Goal: Transaction & Acquisition: Purchase product/service

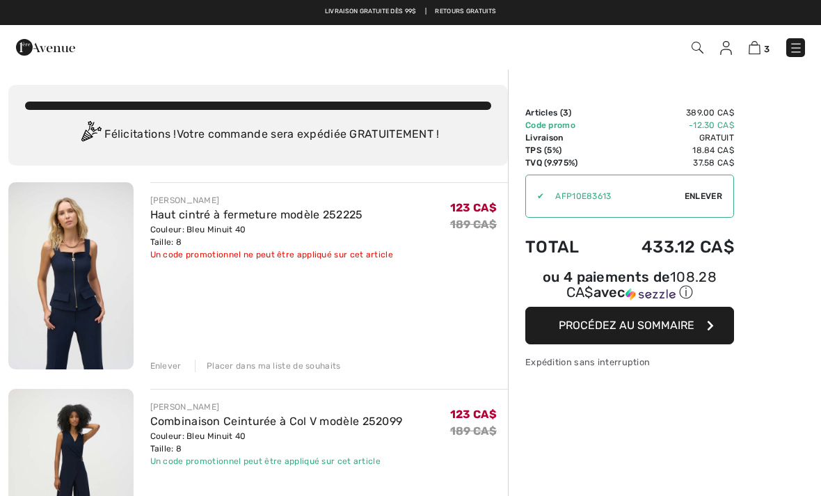
click at [38, 46] on img at bounding box center [45, 47] width 59 height 28
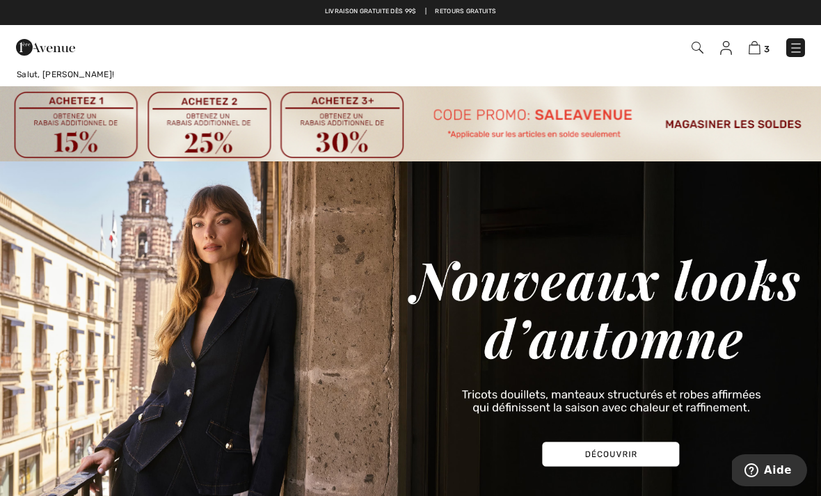
click at [764, 46] on span "3" at bounding box center [767, 49] width 6 height 10
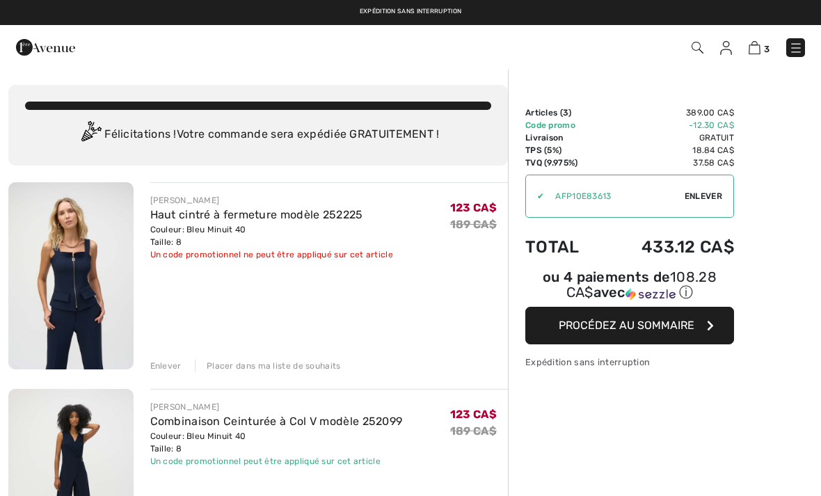
click at [716, 192] on span "Enlever" at bounding box center [704, 196] width 38 height 13
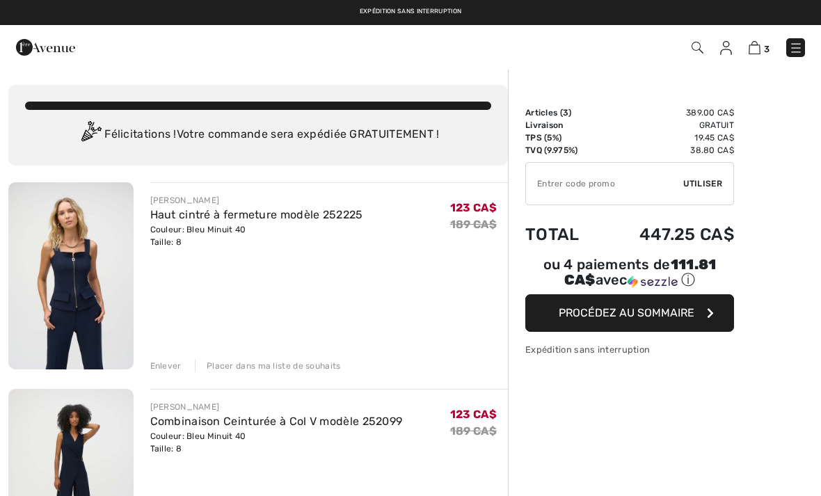
click at [633, 187] on input "TEXT" at bounding box center [604, 184] width 157 height 42
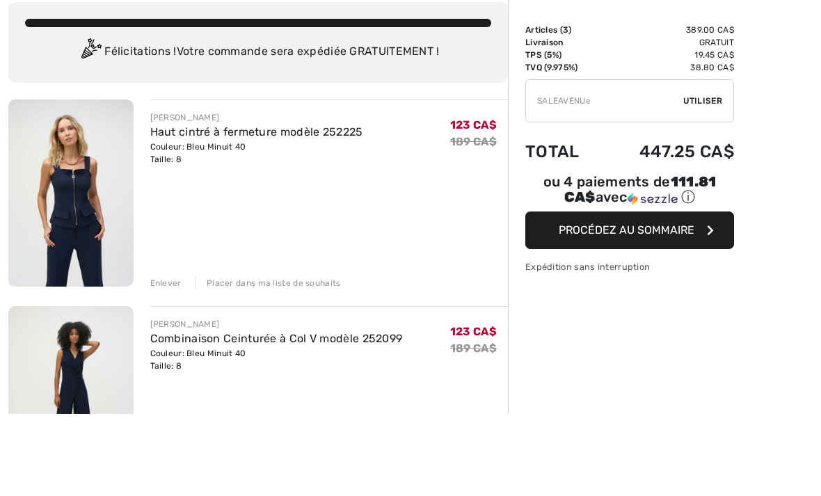
type input "SALEAVENUE"
click at [694, 177] on span "Utiliser" at bounding box center [703, 183] width 39 height 13
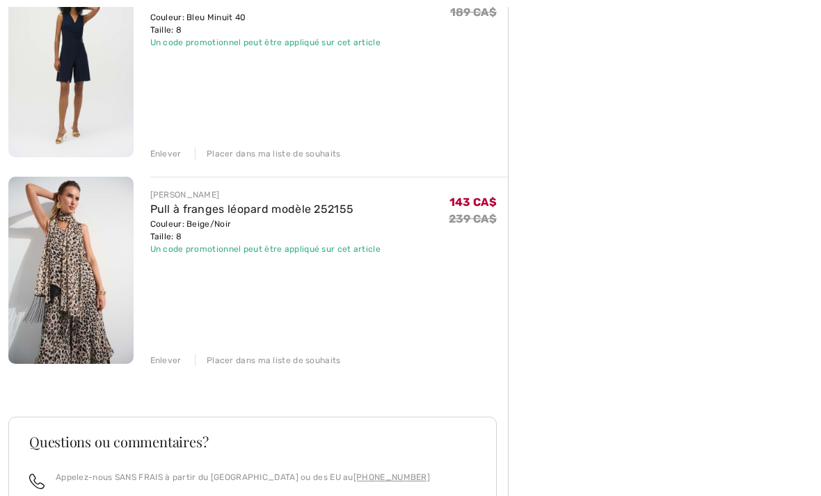
scroll to position [439, 0]
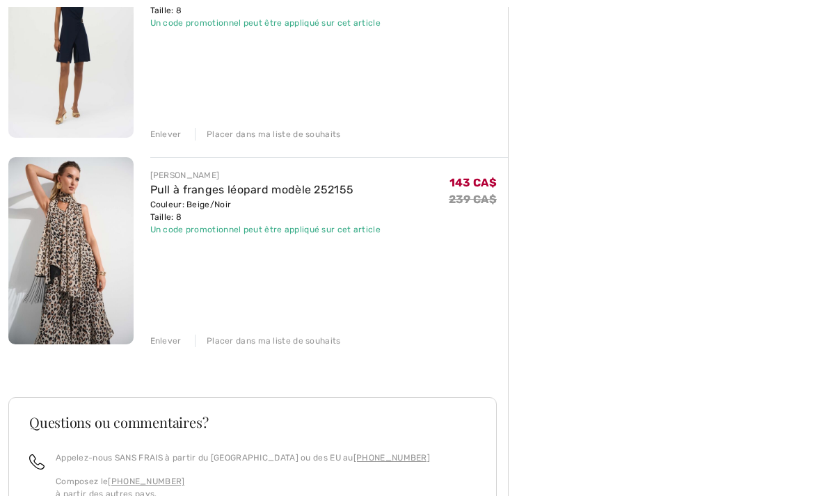
click at [161, 340] on div "Enlever" at bounding box center [165, 341] width 31 height 13
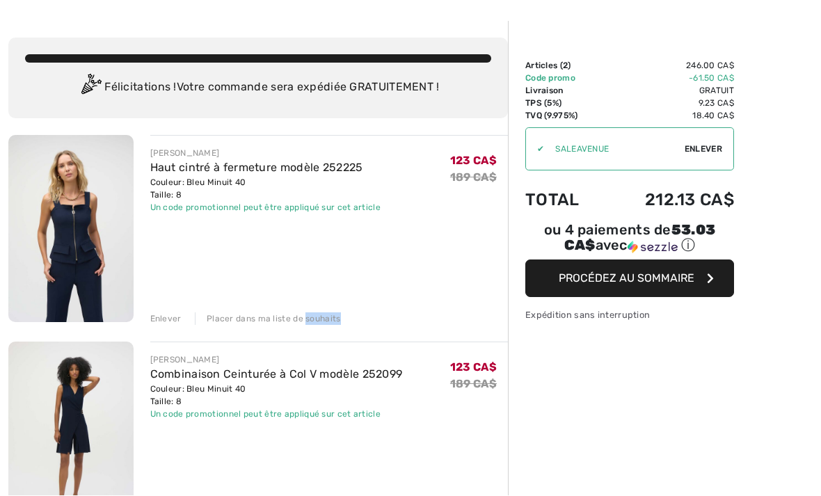
scroll to position [47, 0]
click at [176, 452] on div "JOSEPH RIBKOFF Combinaison Ceinturée à Col V modèle 252099 Couleur: Bleu Minuit…" at bounding box center [329, 437] width 358 height 190
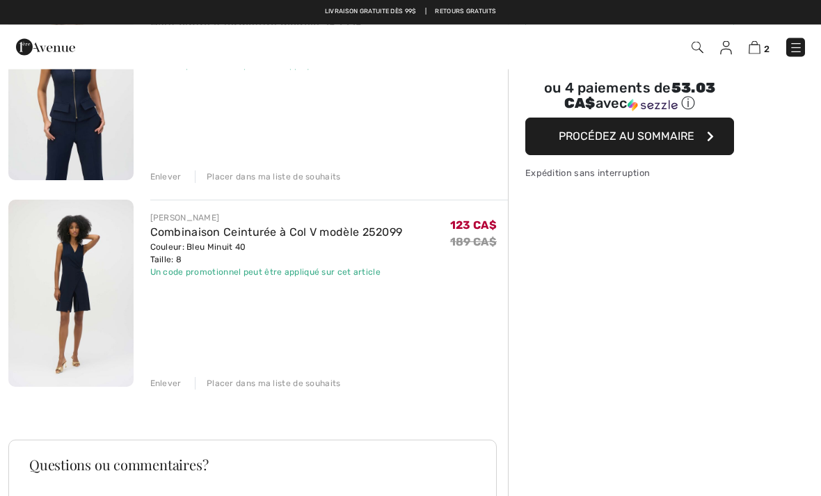
scroll to position [184, 0]
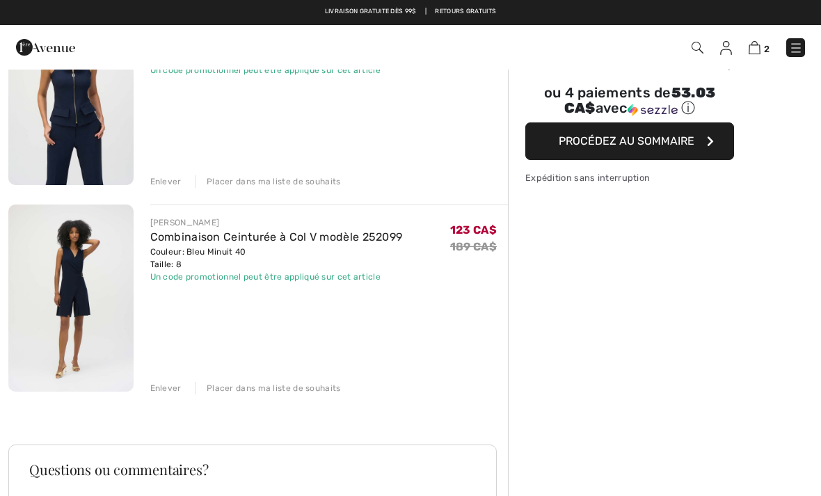
click at [91, 103] on img at bounding box center [70, 91] width 125 height 187
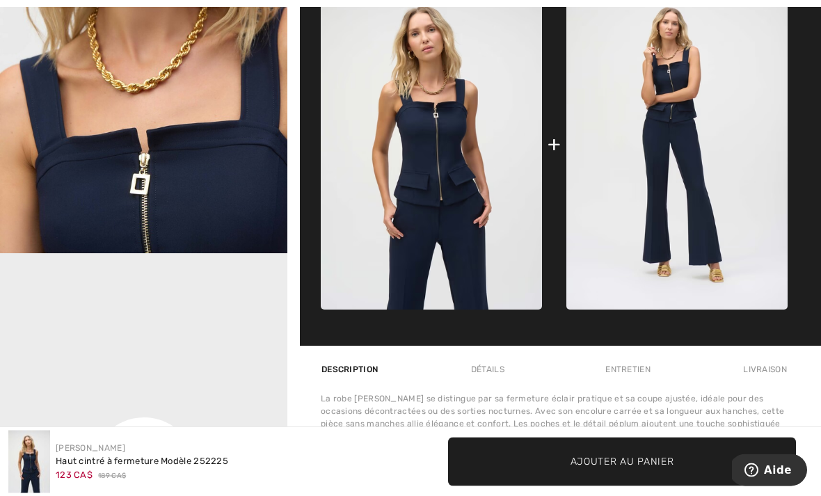
scroll to position [677, 0]
click at [446, 172] on img at bounding box center [431, 143] width 221 height 331
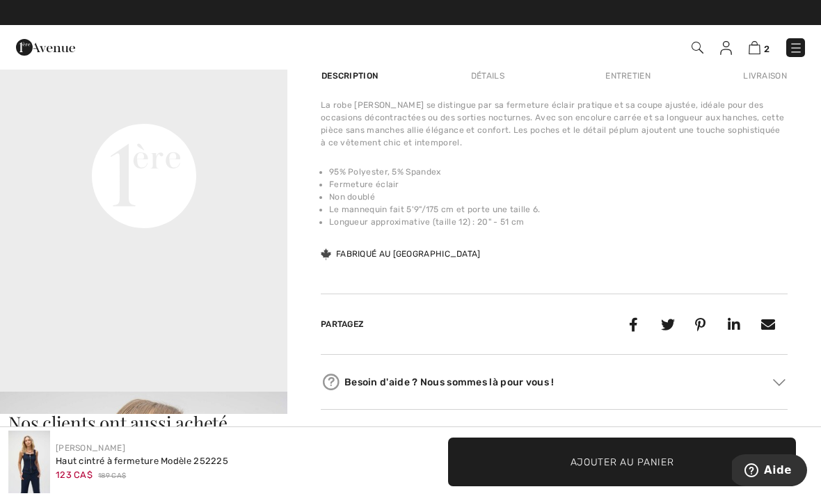
scroll to position [955, 0]
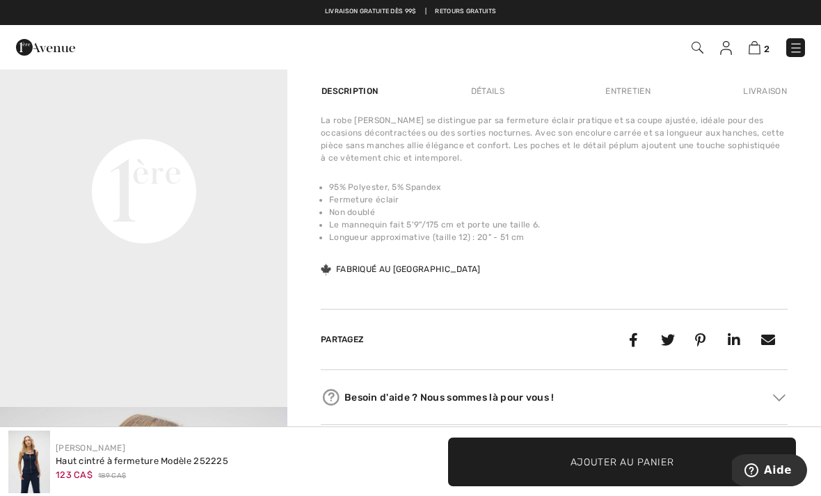
click at [175, 105] on video "Your browser does not support the video tag." at bounding box center [143, 48] width 287 height 144
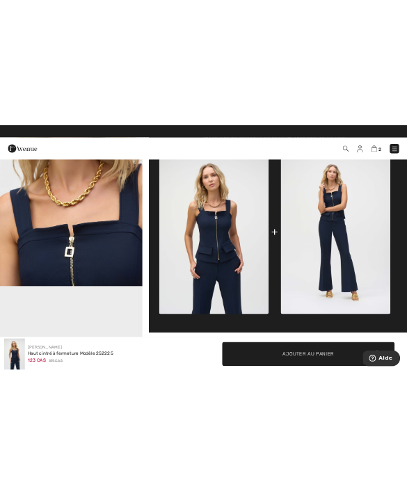
scroll to position [606, 0]
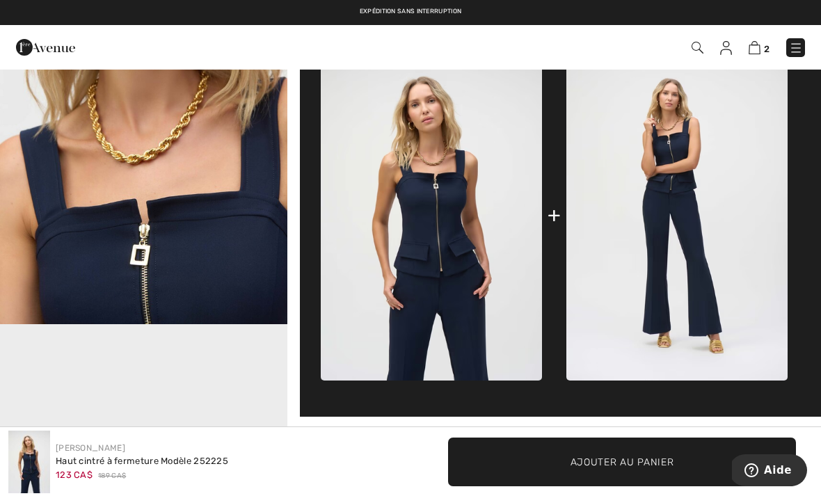
click at [451, 225] on img at bounding box center [431, 214] width 221 height 331
click at [198, 127] on img "2 / 5" at bounding box center [143, 109] width 287 height 431
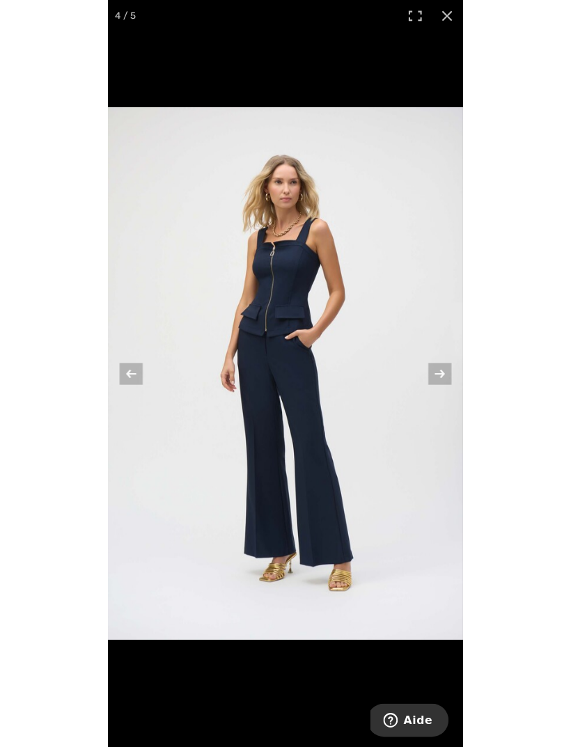
scroll to position [479, 0]
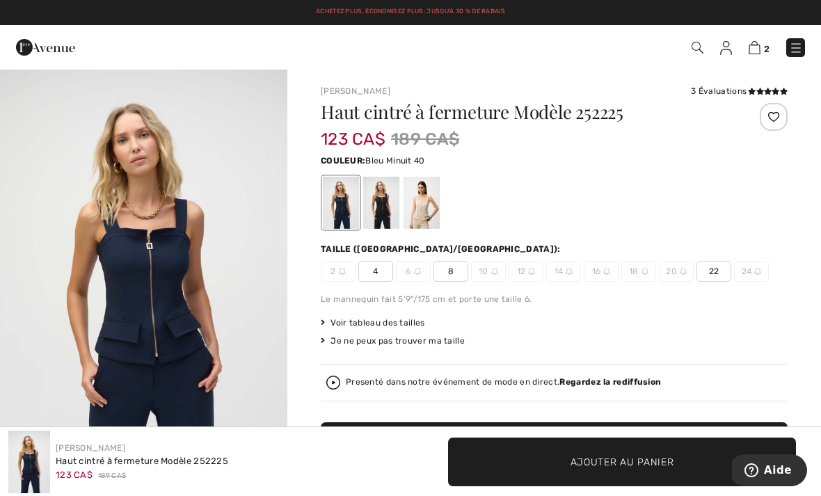
click at [52, 45] on img at bounding box center [45, 47] width 59 height 28
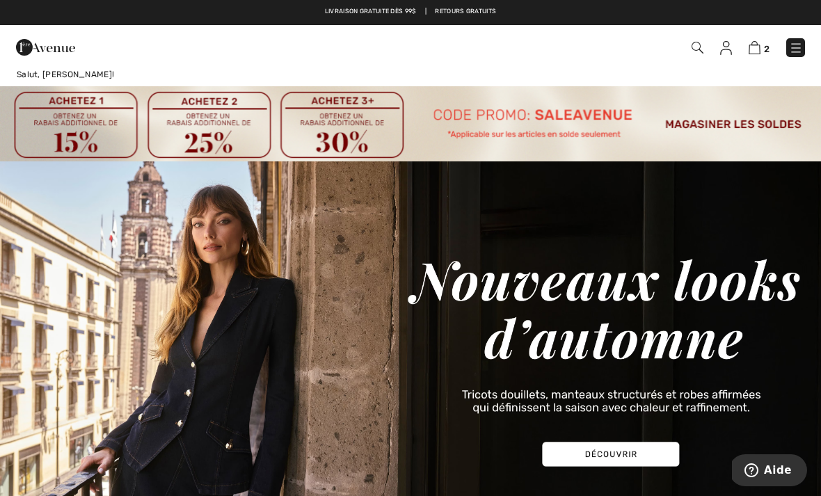
click at [802, 38] on link at bounding box center [796, 47] width 19 height 19
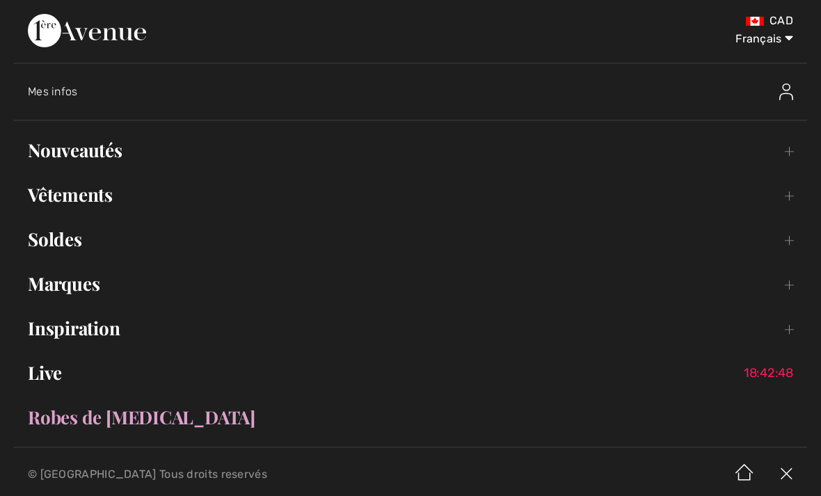
click at [326, 196] on link "Vêtements Toggle submenu" at bounding box center [411, 195] width 794 height 31
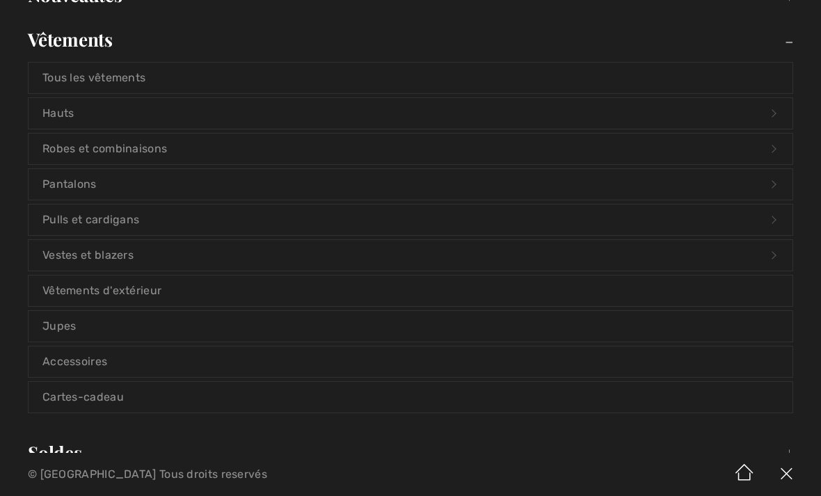
scroll to position [159, 0]
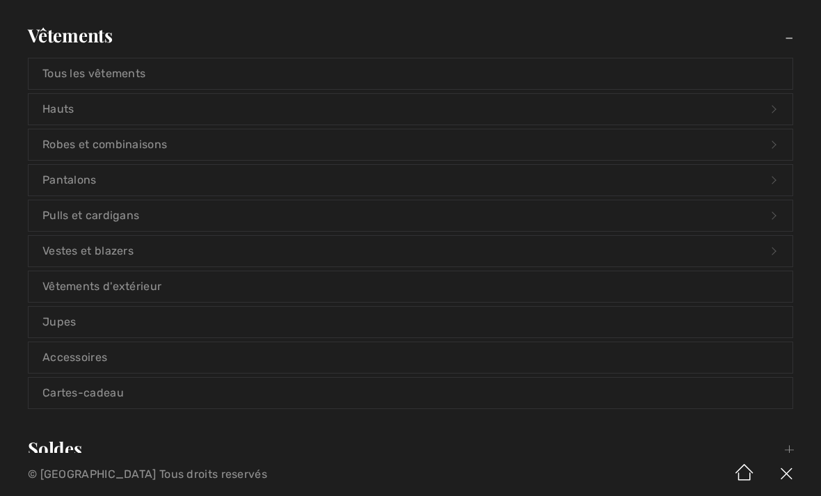
click at [228, 335] on link "Jupes" at bounding box center [411, 322] width 764 height 31
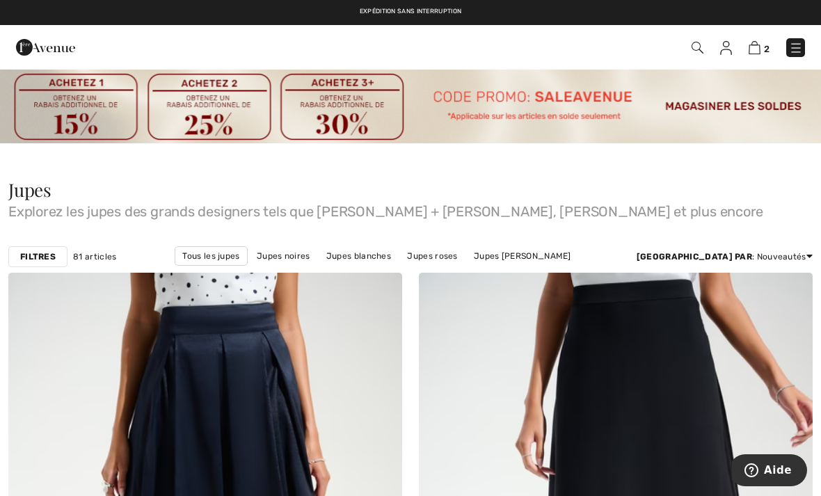
click at [40, 250] on div "Filtres" at bounding box center [37, 256] width 59 height 21
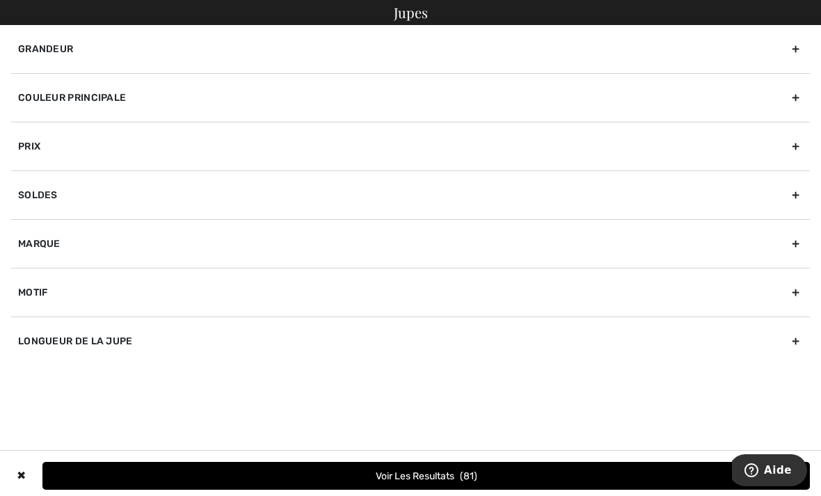
click at [795, 95] on div "Couleur Principale" at bounding box center [410, 97] width 799 height 49
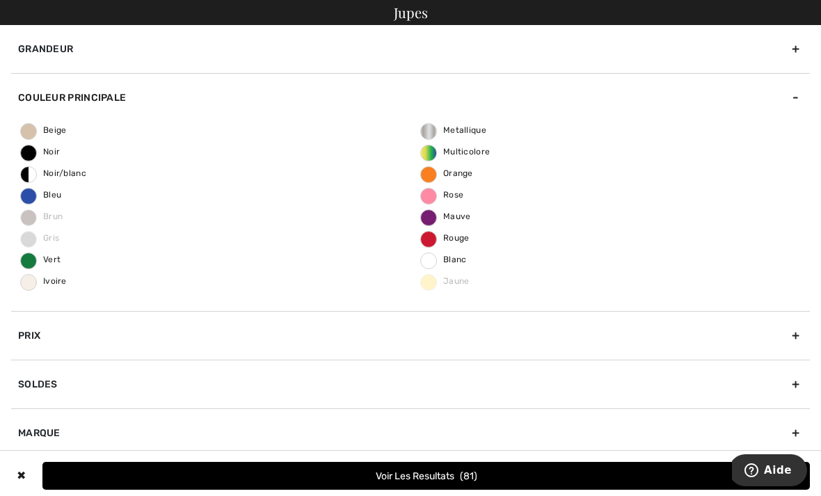
click at [31, 199] on span "Bleu" at bounding box center [41, 195] width 40 height 10
click at [0, 0] on input "Bleu" at bounding box center [0, 0] width 0 height 0
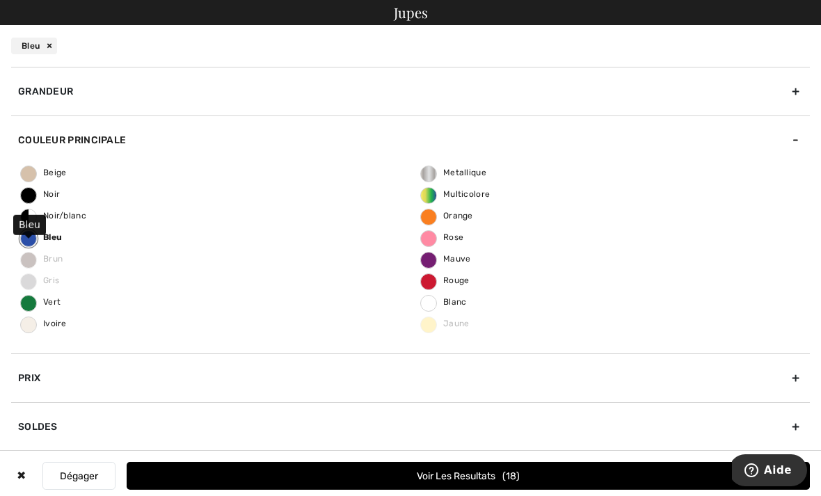
click at [167, 481] on button "Voir les resultats 18" at bounding box center [469, 476] width 684 height 28
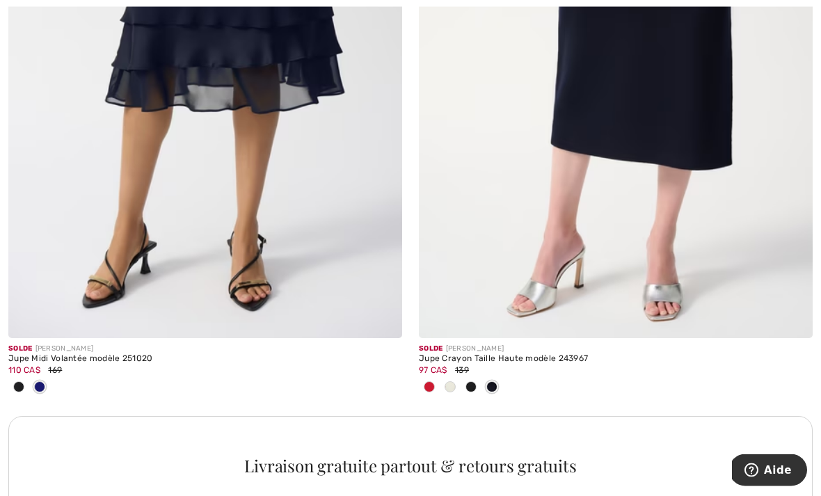
scroll to position [3883, 0]
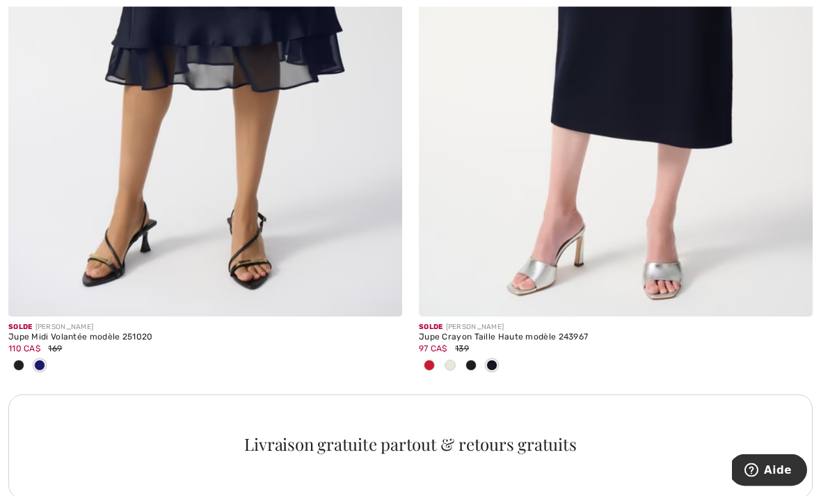
click at [79, 219] on img at bounding box center [205, 21] width 394 height 591
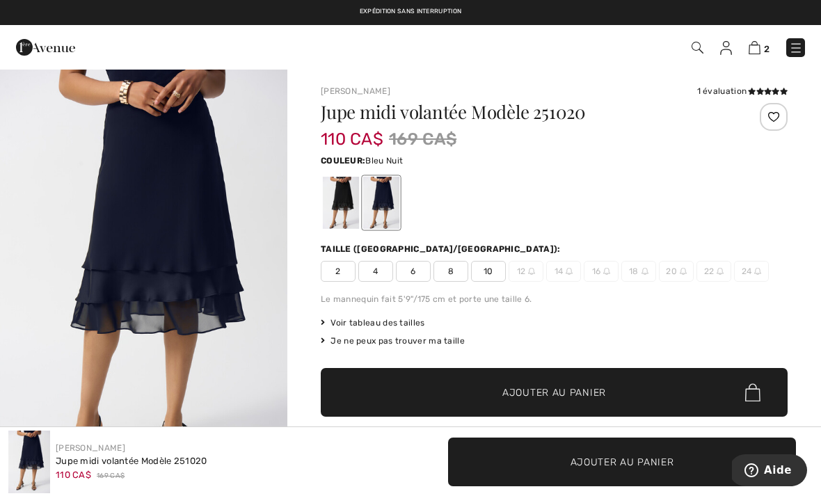
click at [455, 275] on span "8" at bounding box center [451, 271] width 35 height 21
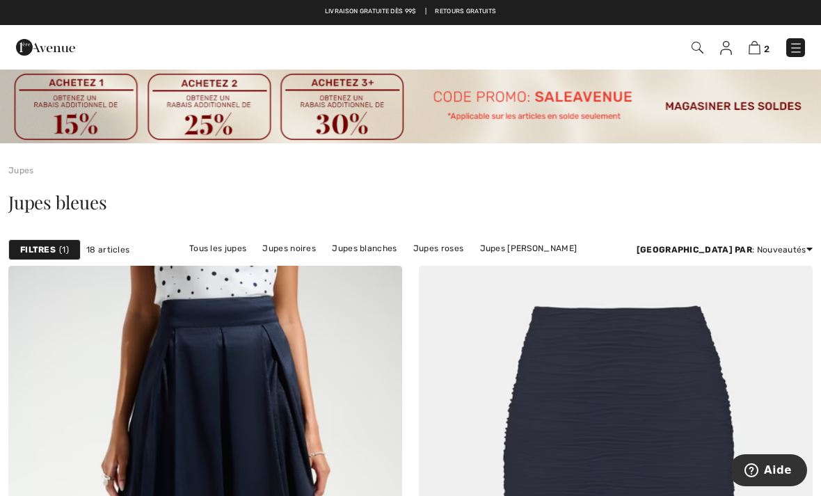
click at [798, 51] on img at bounding box center [796, 48] width 14 height 14
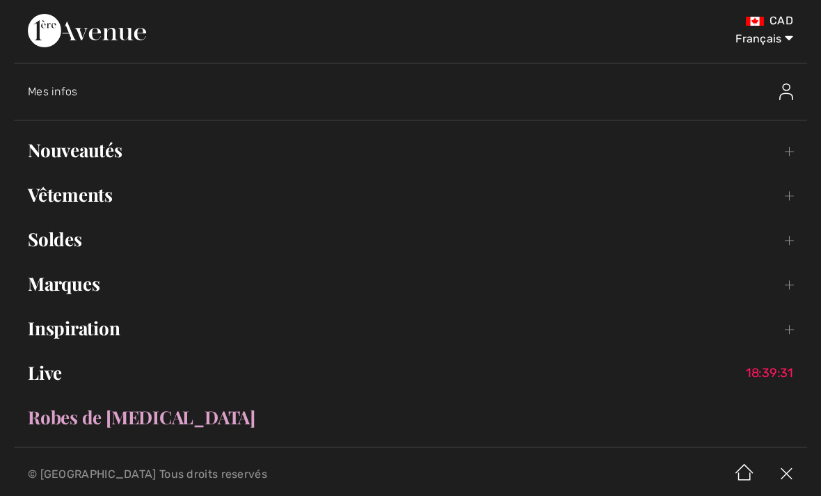
click at [65, 200] on link "Vêtements Toggle submenu" at bounding box center [411, 195] width 794 height 31
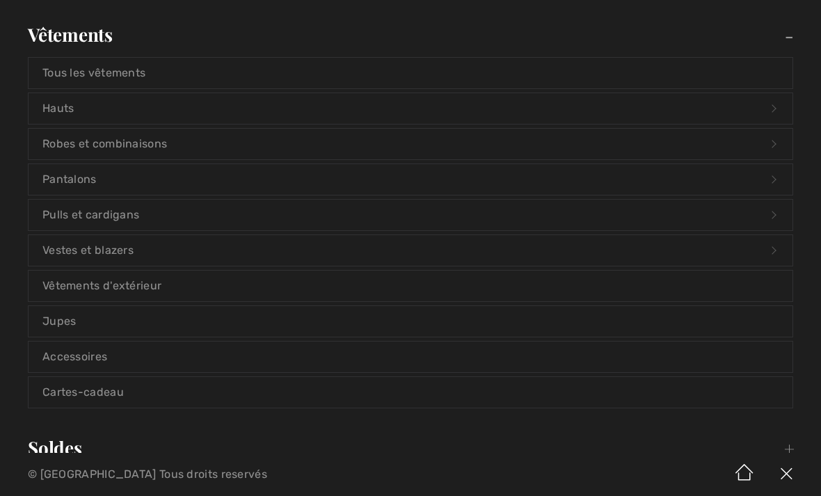
scroll to position [161, 0]
click at [139, 180] on link "Pantalons Open submenu" at bounding box center [411, 179] width 764 height 31
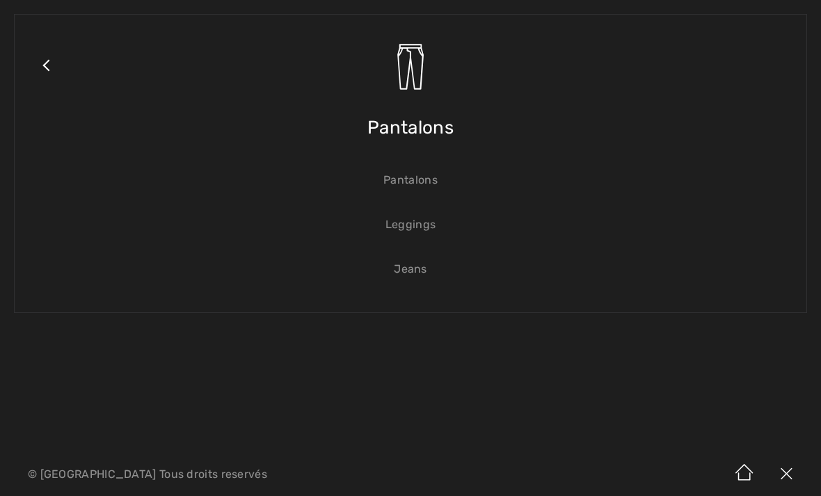
click at [425, 128] on span "Pantalons" at bounding box center [411, 127] width 86 height 49
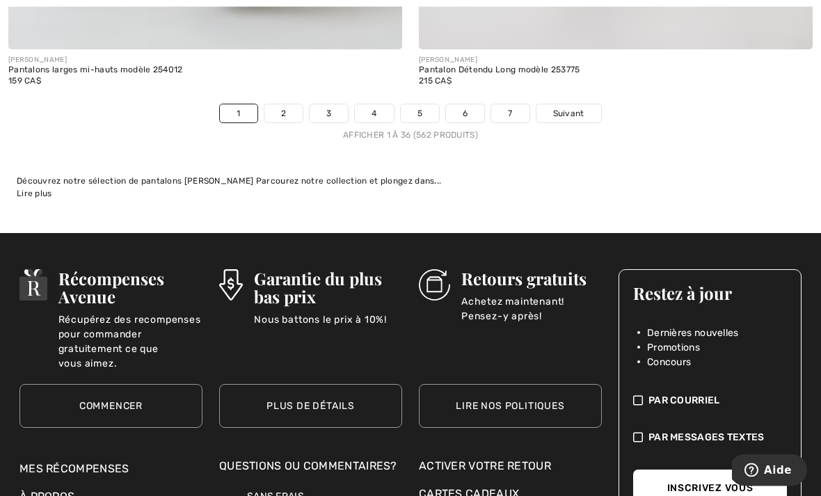
scroll to position [12262, 0]
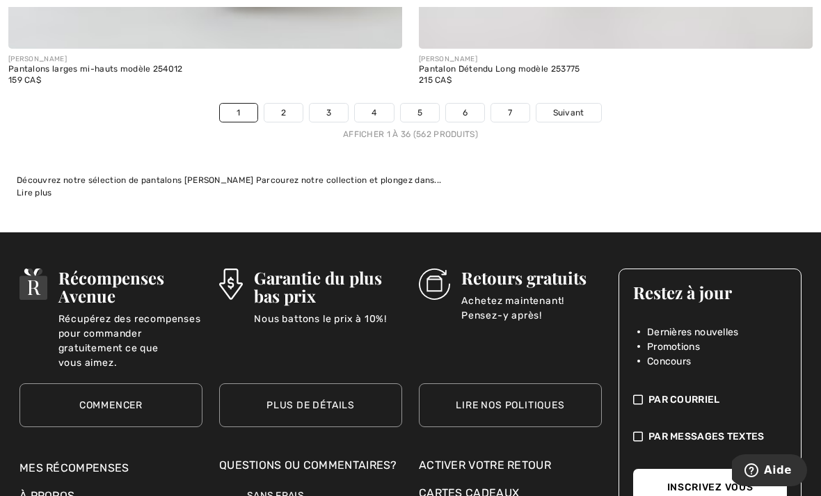
click at [574, 106] on span "Suivant" at bounding box center [568, 112] width 31 height 13
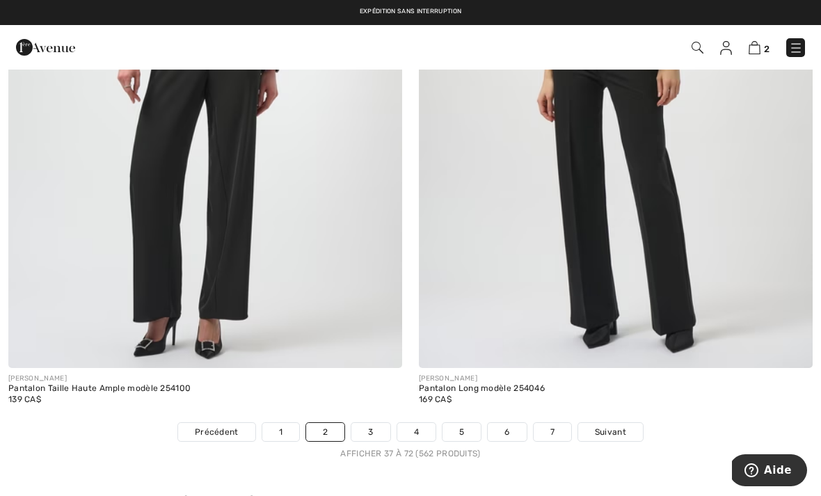
scroll to position [11946, 0]
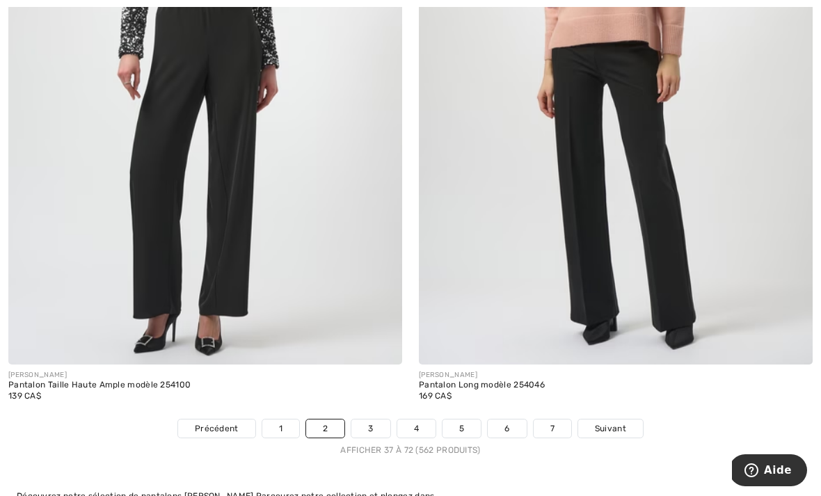
click at [618, 423] on span "Suivant" at bounding box center [610, 429] width 31 height 13
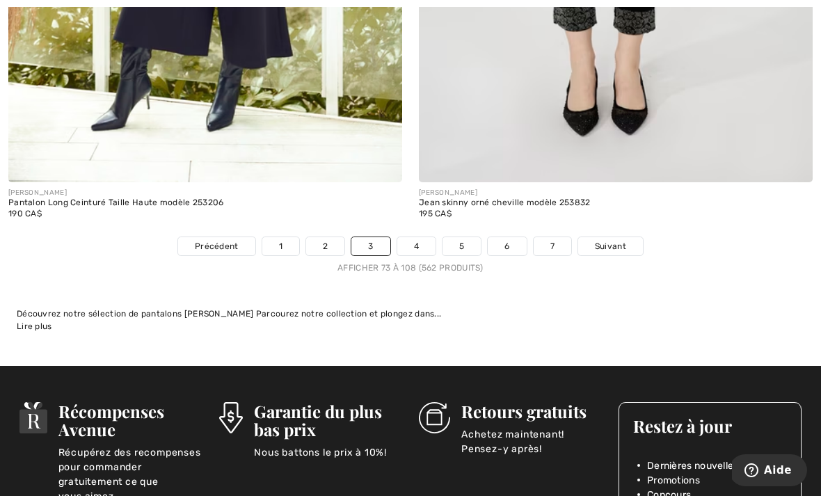
scroll to position [12186, 0]
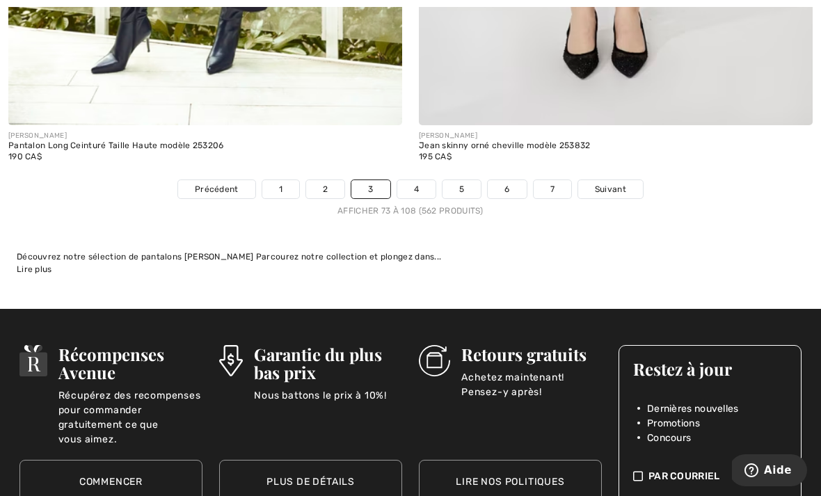
click at [609, 183] on span "Suivant" at bounding box center [610, 189] width 31 height 13
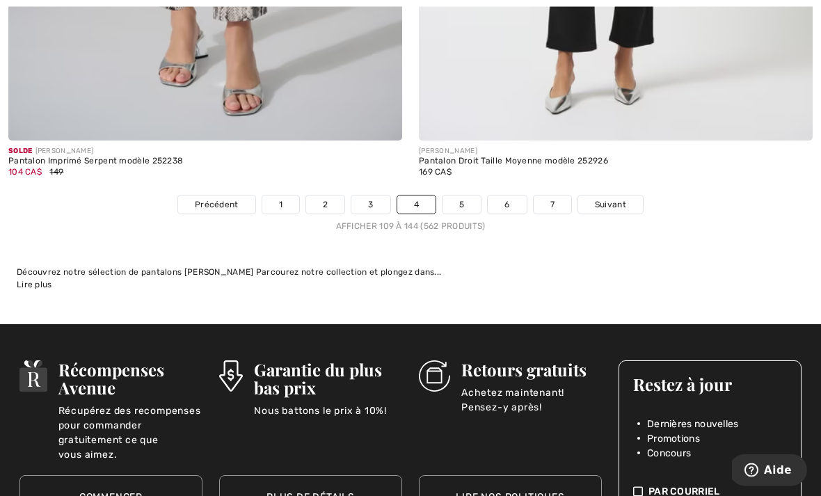
scroll to position [12102, 0]
click at [627, 196] on link "Suivant" at bounding box center [610, 205] width 65 height 18
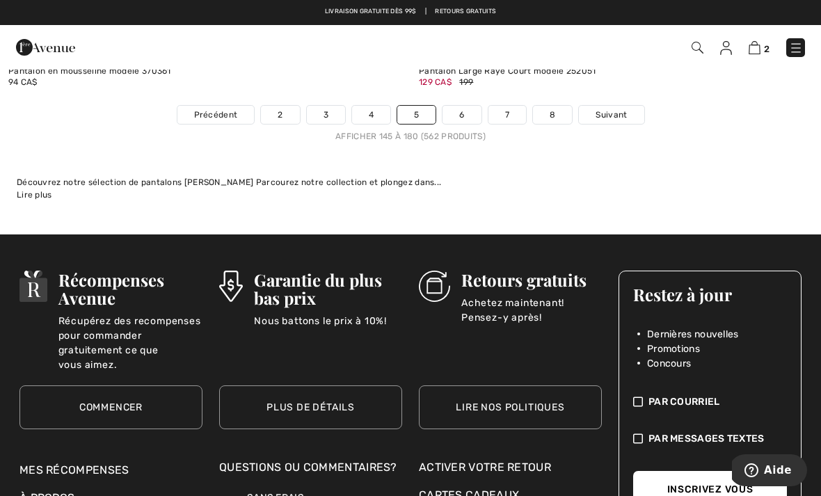
scroll to position [12125, 0]
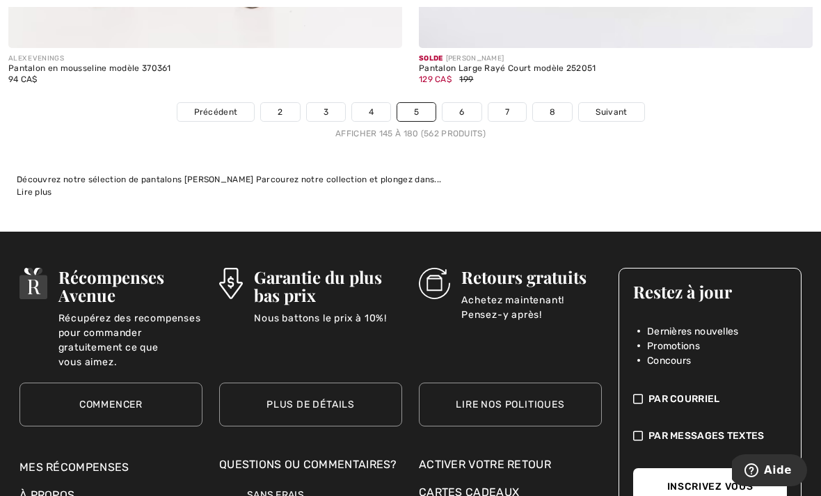
click at [470, 106] on link "6" at bounding box center [462, 112] width 38 height 18
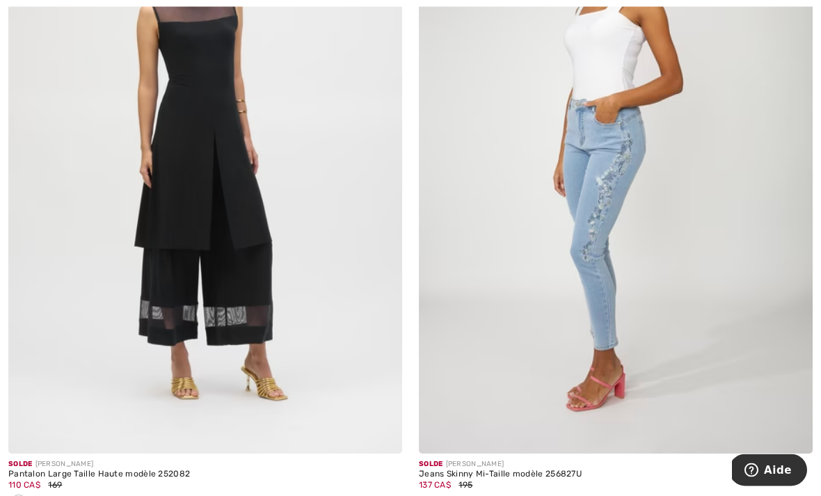
scroll to position [11903, 0]
click at [120, 331] on img at bounding box center [205, 158] width 394 height 591
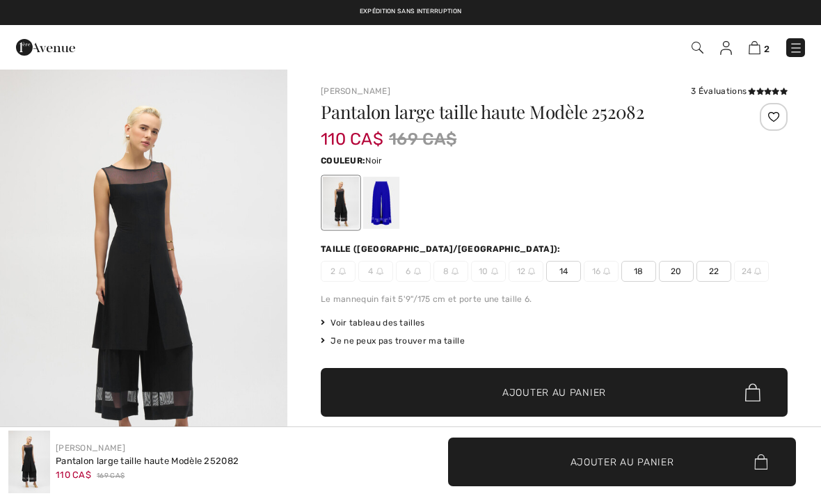
checkbox input "true"
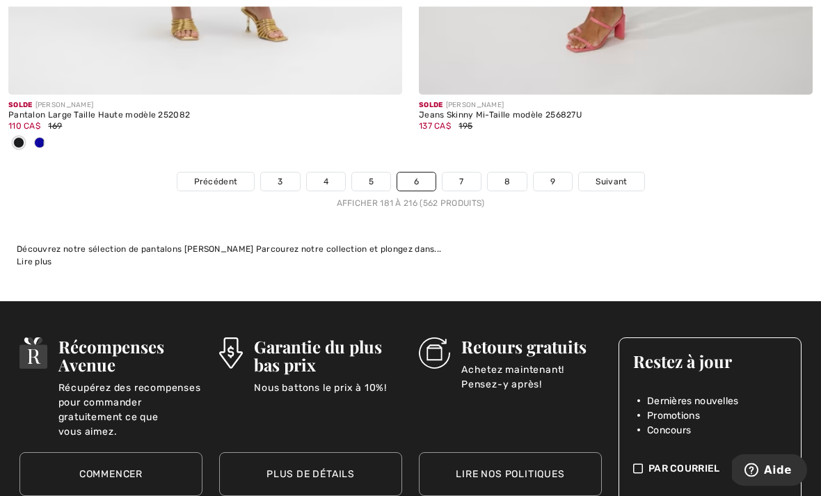
scroll to position [12262, 0]
click at [620, 175] on span "Suivant" at bounding box center [611, 181] width 31 height 13
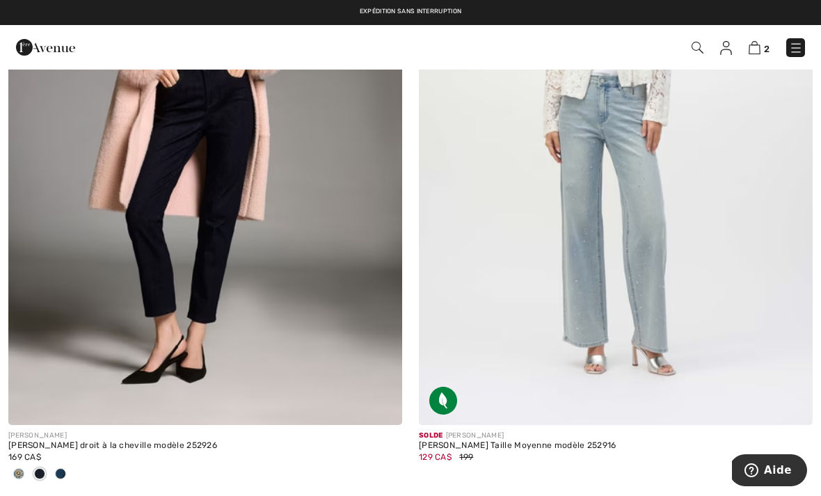
scroll to position [1105, 0]
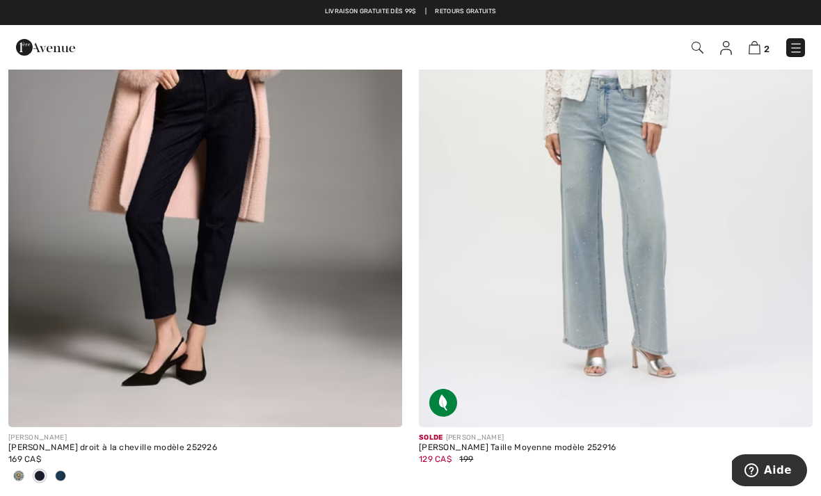
click at [661, 311] on img at bounding box center [616, 131] width 394 height 591
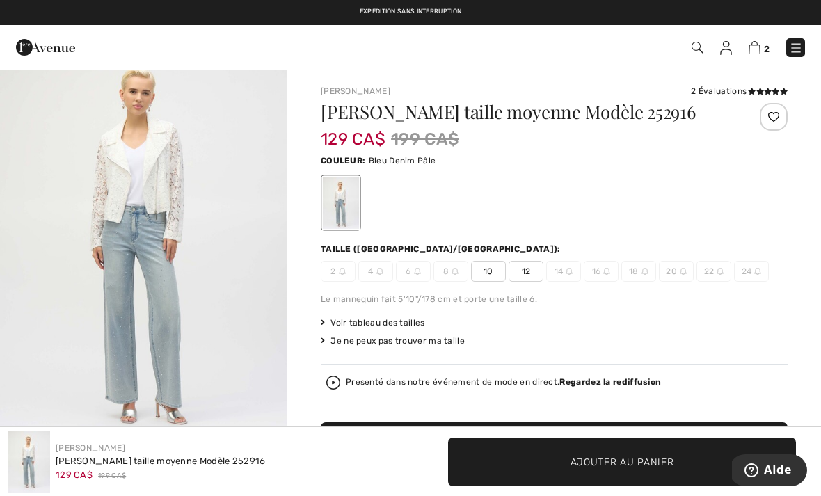
scroll to position [40, 0]
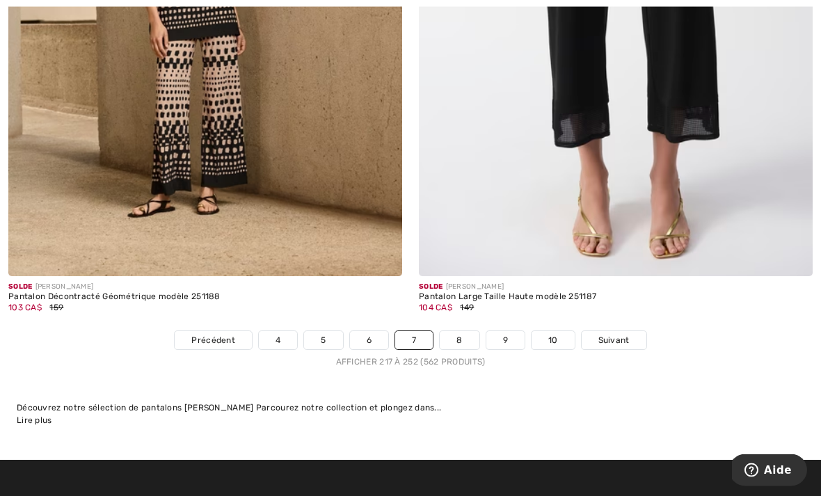
scroll to position [12035, 0]
click at [623, 336] on span "Suivant" at bounding box center [614, 340] width 31 height 13
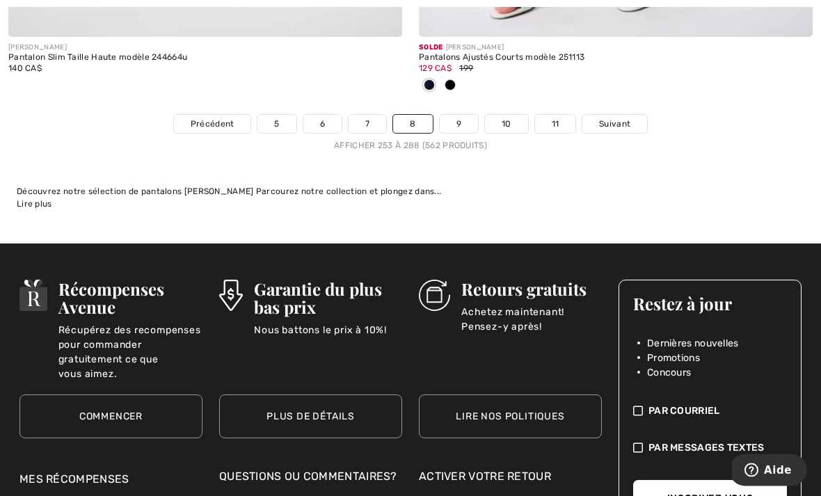
scroll to position [12274, 0]
click at [607, 121] on link "Suivant" at bounding box center [615, 124] width 65 height 18
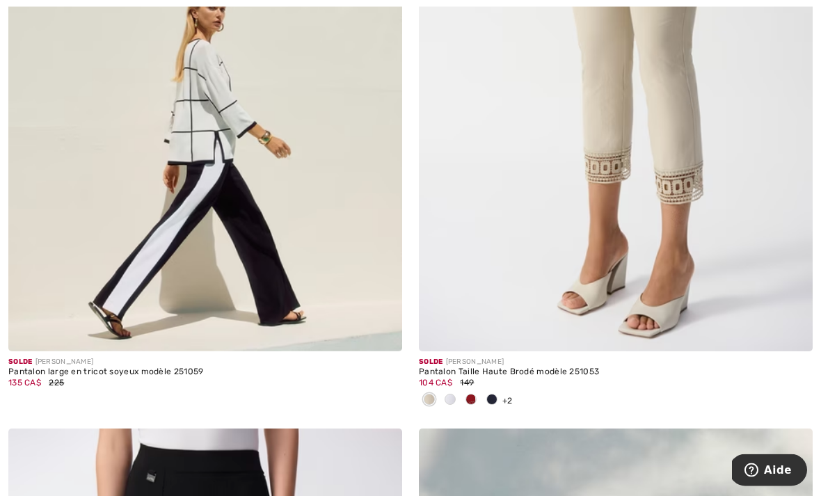
scroll to position [8662, 0]
click at [309, 214] on img at bounding box center [205, 56] width 394 height 591
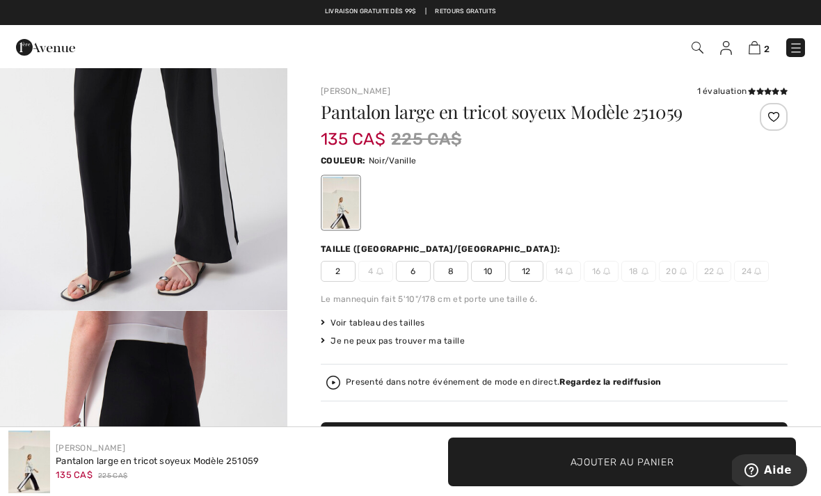
scroll to position [612, 0]
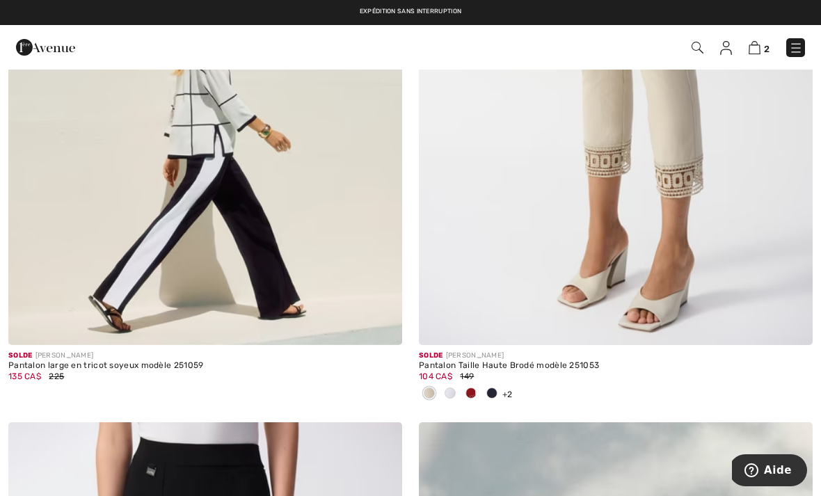
scroll to position [8660, 0]
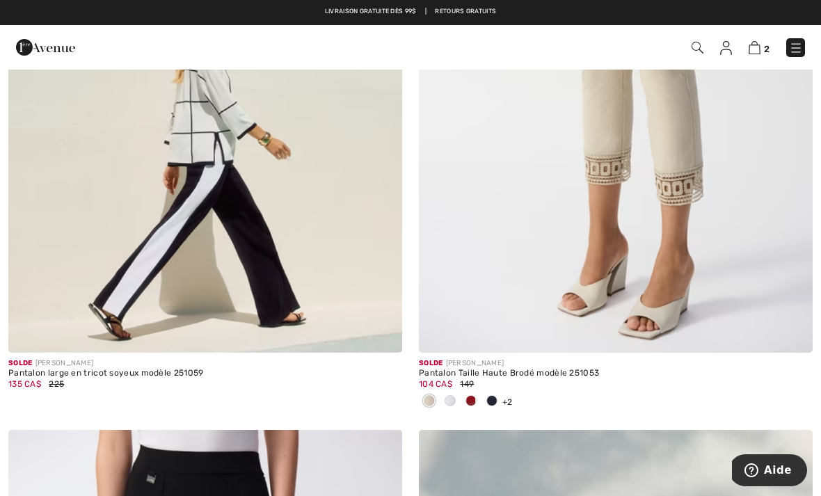
click at [758, 52] on img at bounding box center [755, 47] width 12 height 13
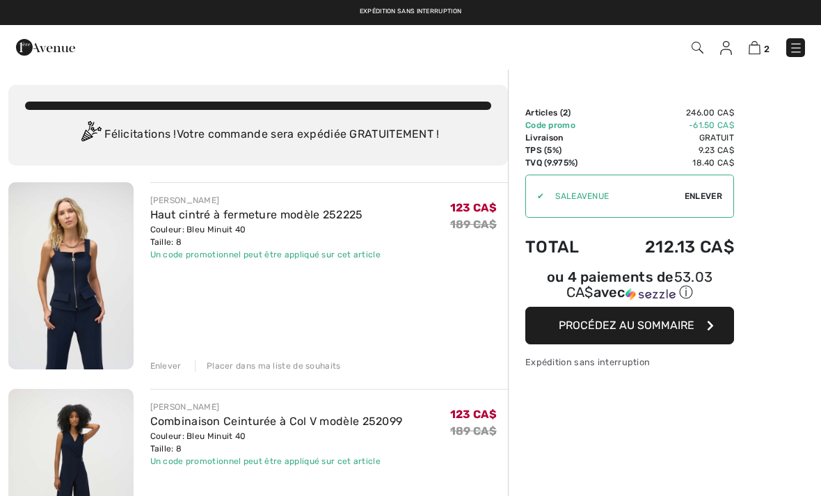
click at [459, 4] on div "Expédition sans interruption Livraison gratuite dès 99$ | Retours gratuits" at bounding box center [410, 12] width 821 height 25
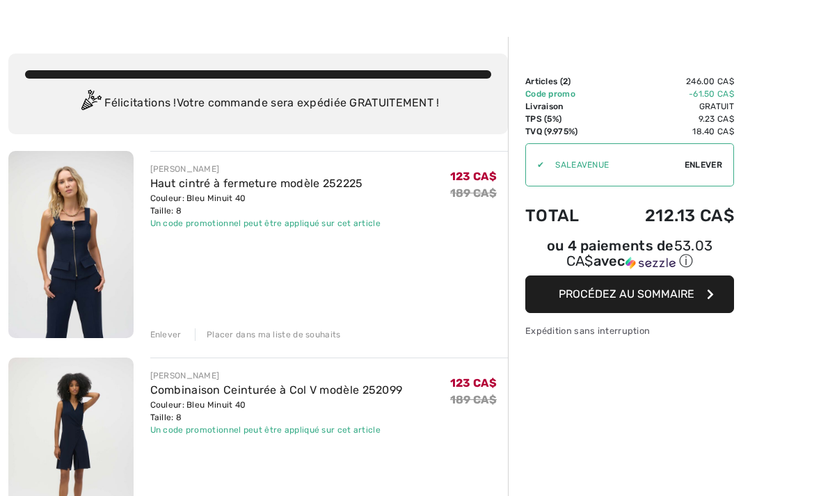
scroll to position [31, 0]
click at [108, 258] on img at bounding box center [70, 244] width 125 height 187
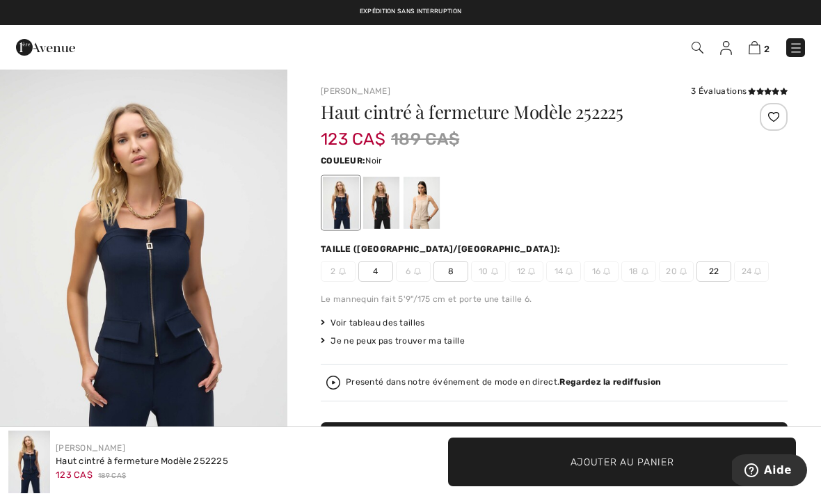
click at [379, 207] on div at bounding box center [381, 203] width 36 height 52
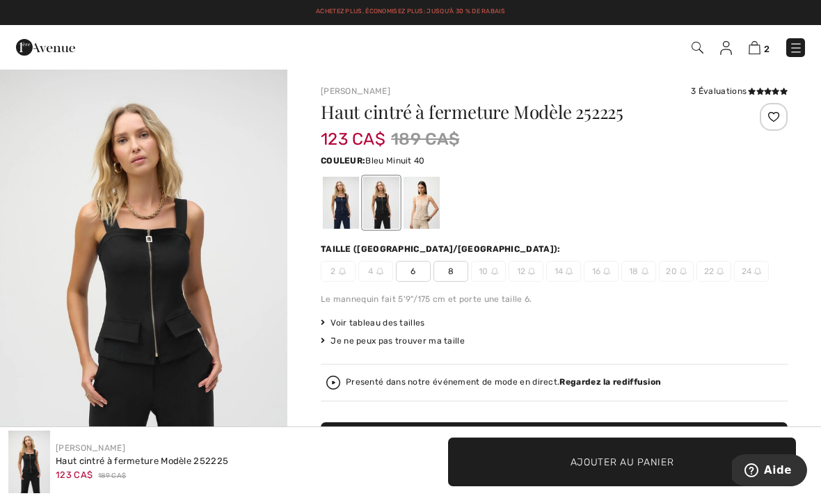
click at [350, 210] on div at bounding box center [341, 203] width 36 height 52
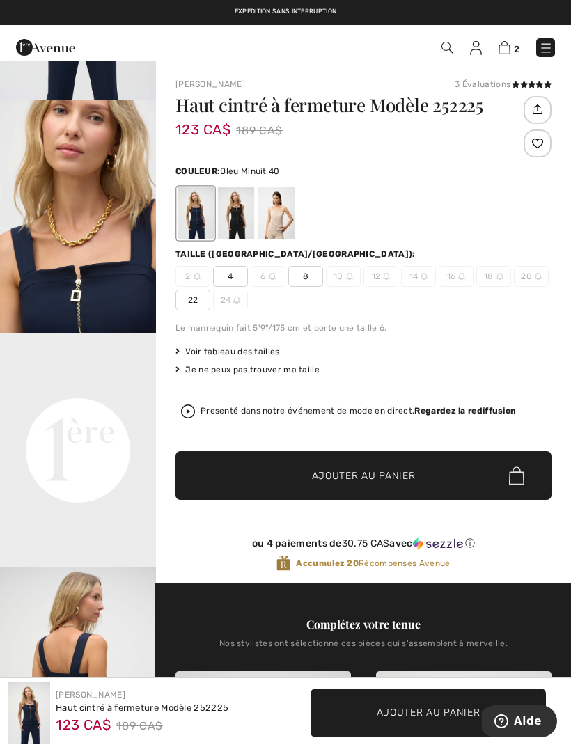
scroll to position [8, 0]
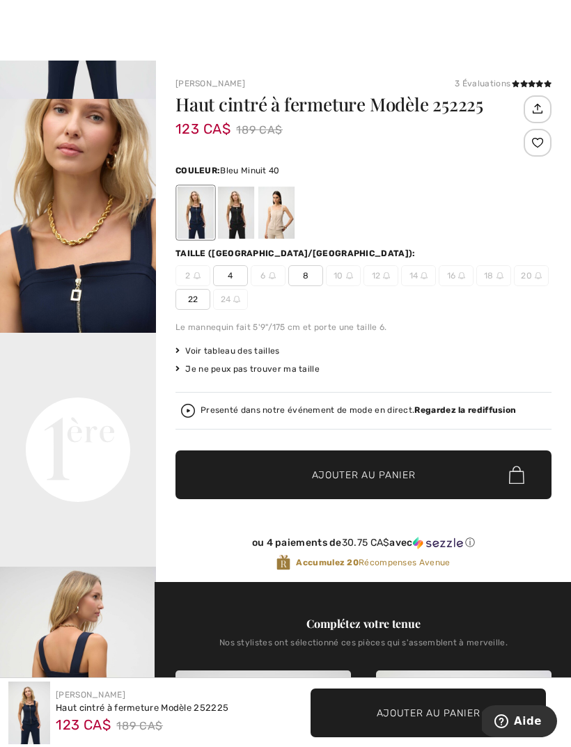
click at [66, 403] on video "Your browser does not support the video tag." at bounding box center [78, 372] width 156 height 78
click at [65, 411] on video "Your browser does not support the video tag." at bounding box center [78, 372] width 156 height 78
click at [78, 411] on video "Your browser does not support the video tag." at bounding box center [78, 372] width 156 height 78
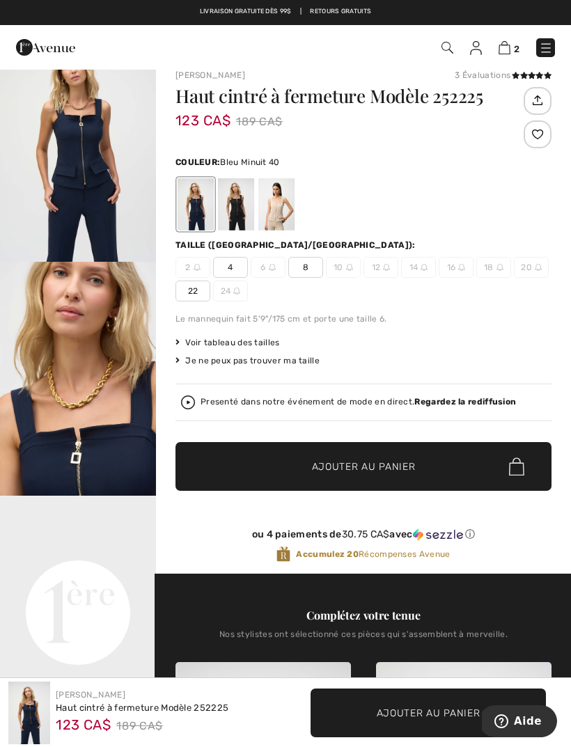
scroll to position [0, 0]
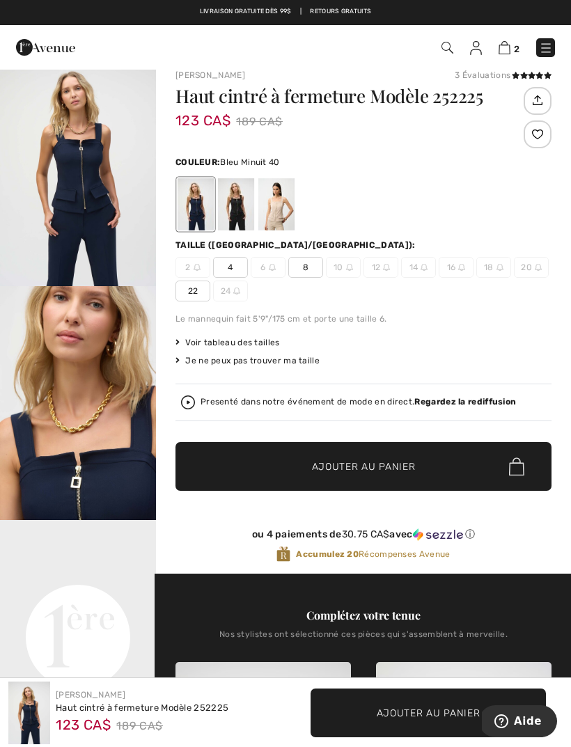
click at [94, 191] on img "1 / 5" at bounding box center [78, 169] width 156 height 234
click at [507, 54] on img at bounding box center [504, 47] width 12 height 13
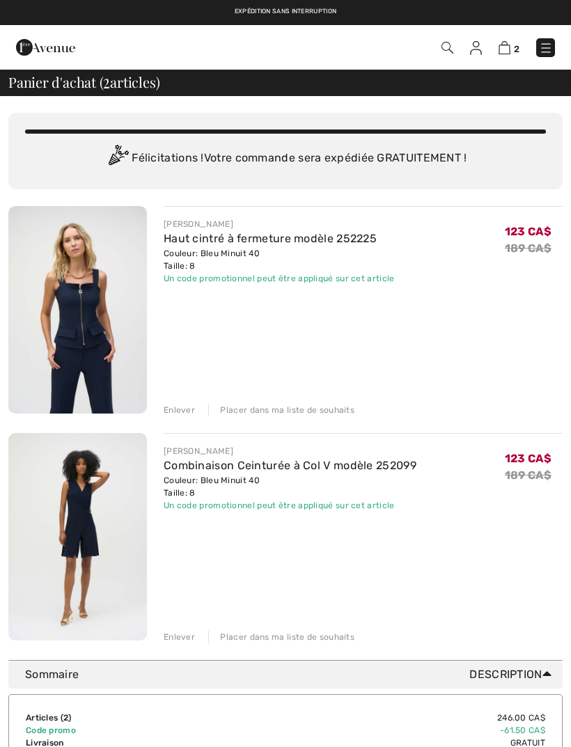
click at [71, 531] on img at bounding box center [77, 536] width 139 height 207
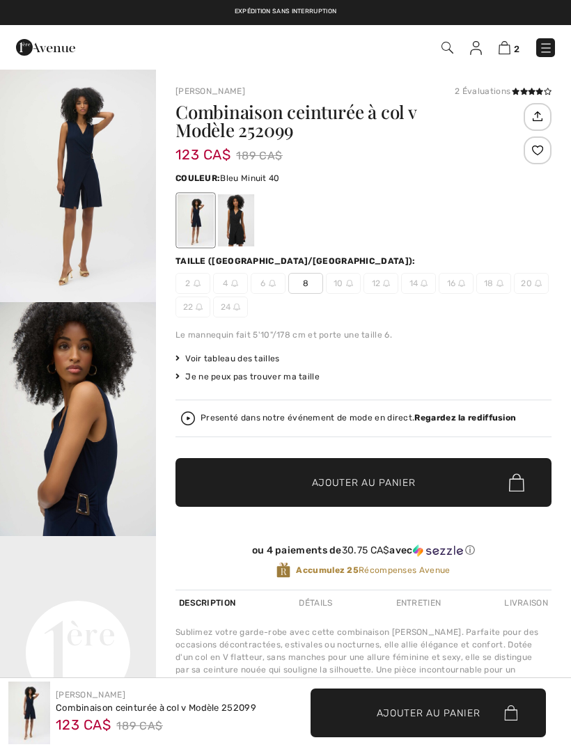
checkbox input "true"
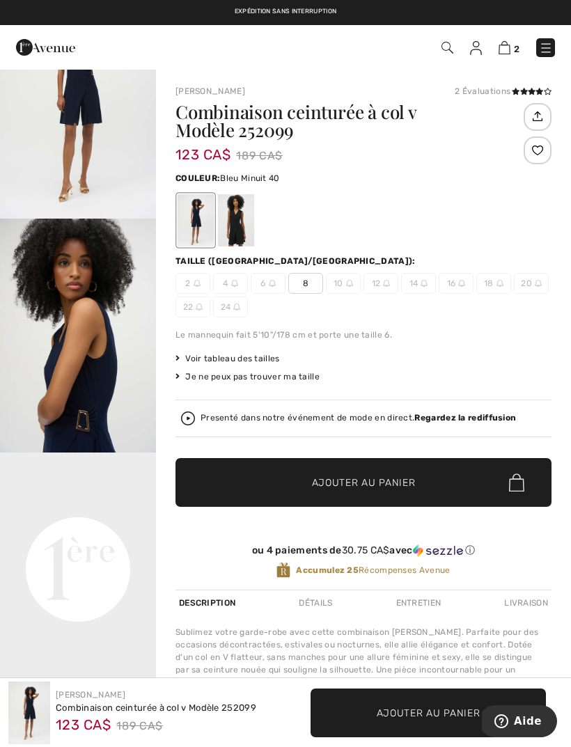
scroll to position [226, 0]
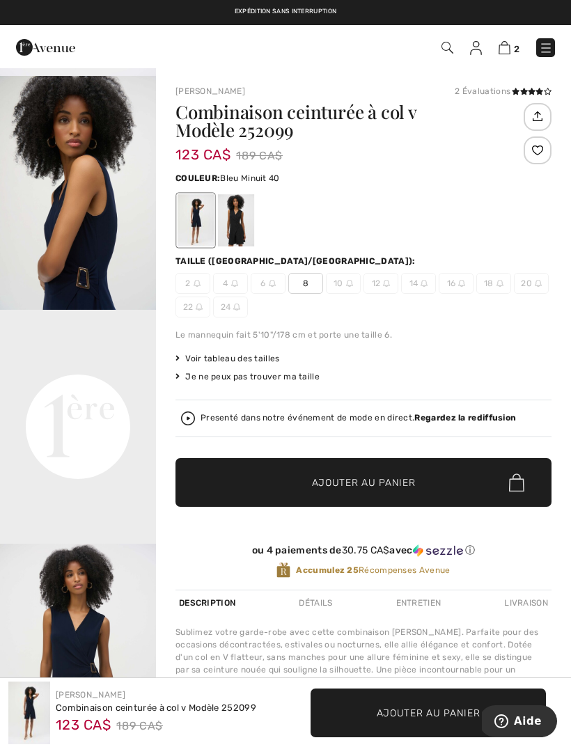
click at [91, 388] on video "Your browser does not support the video tag." at bounding box center [78, 349] width 156 height 78
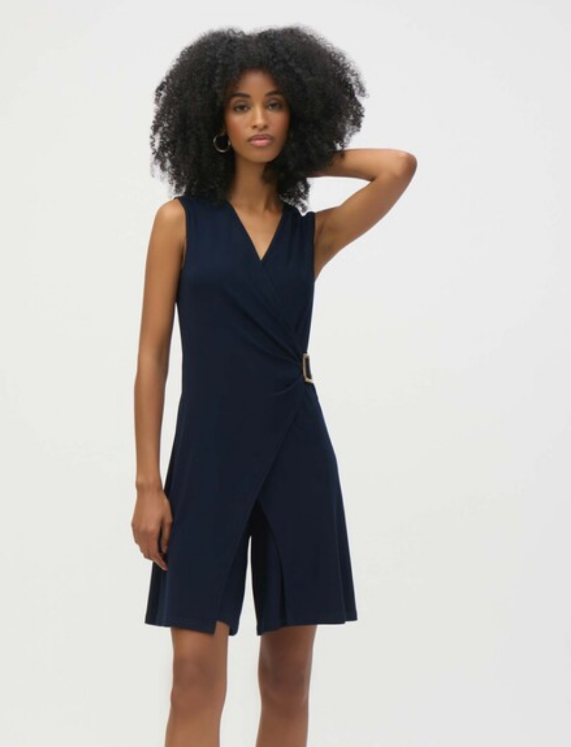
scroll to position [10, 0]
